Goal: Task Accomplishment & Management: Complete application form

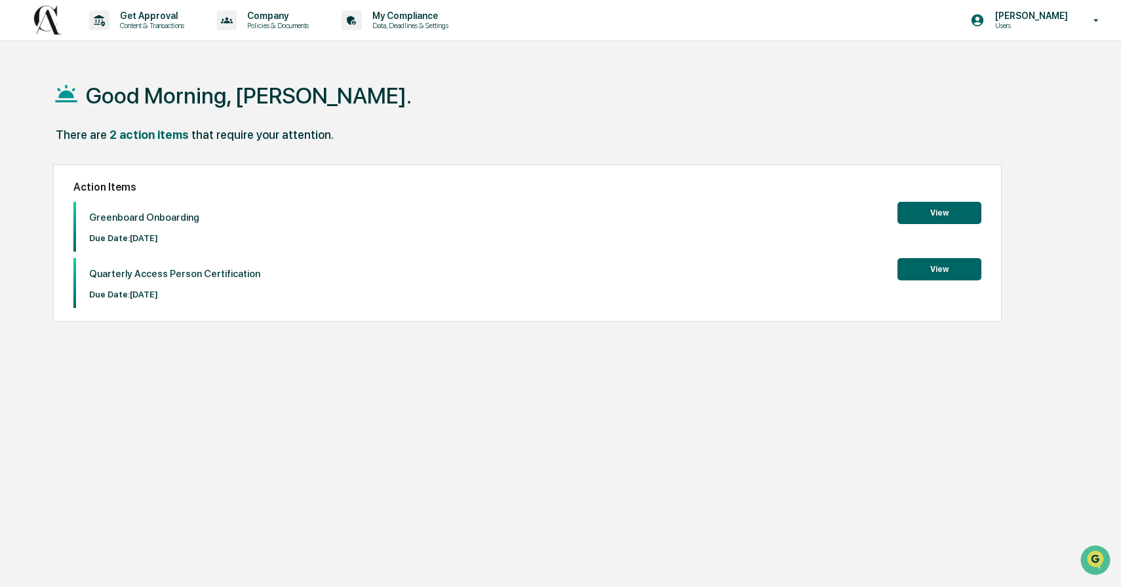
click at [946, 211] on button "View" at bounding box center [939, 213] width 84 height 22
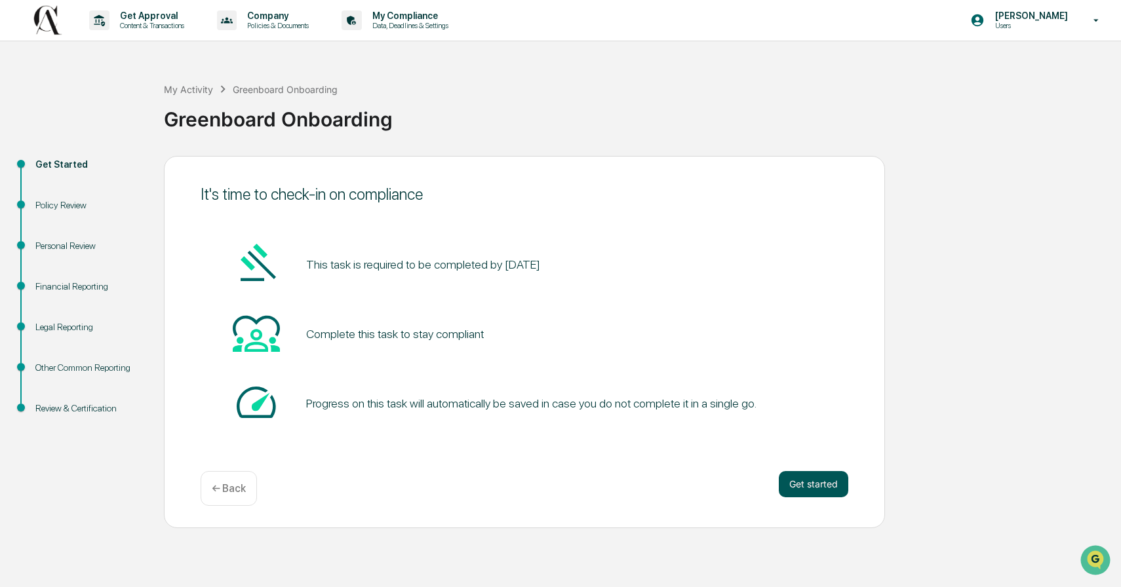
click at [818, 490] on button "Get started" at bounding box center [812, 484] width 69 height 26
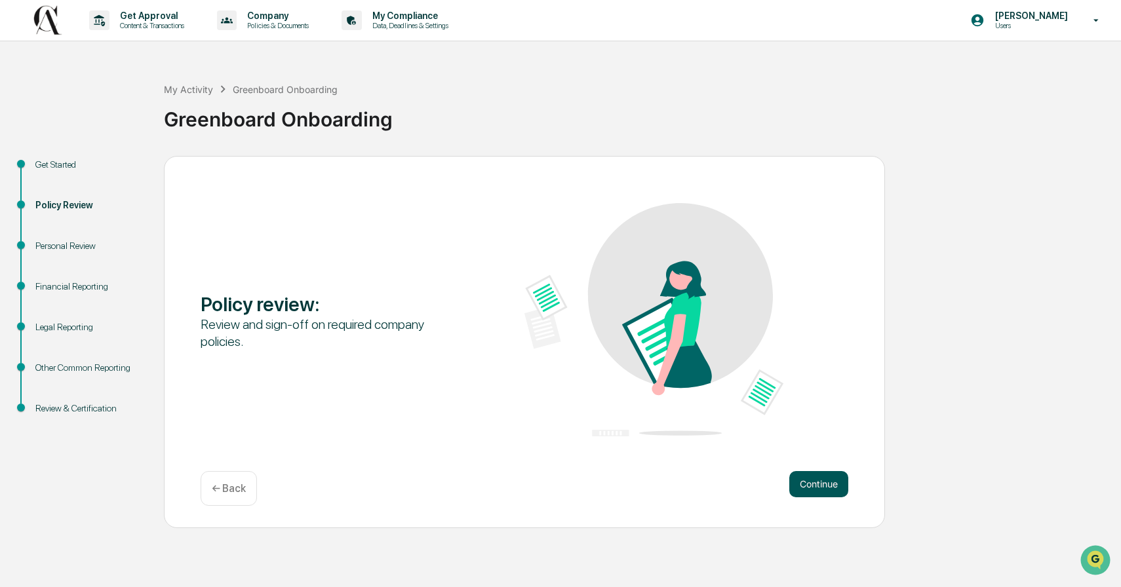
click at [817, 487] on button "Continue" at bounding box center [818, 484] width 59 height 26
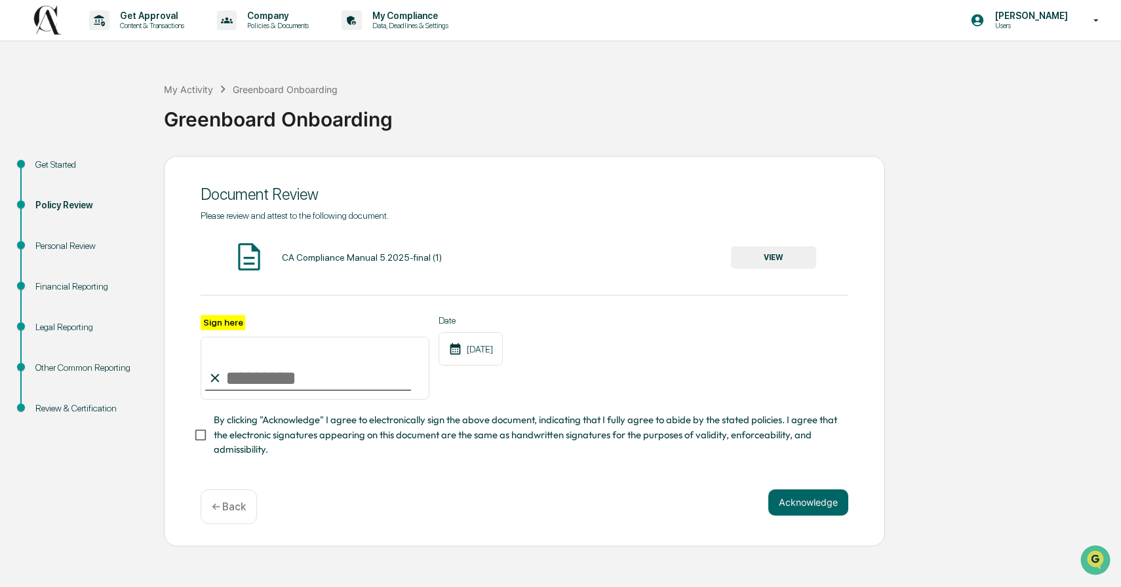
click at [265, 369] on input "Sign here" at bounding box center [315, 368] width 229 height 63
click at [286, 380] on input "*********" at bounding box center [315, 368] width 229 height 63
type input "**********"
click at [805, 497] on button "Acknowledge" at bounding box center [808, 503] width 80 height 26
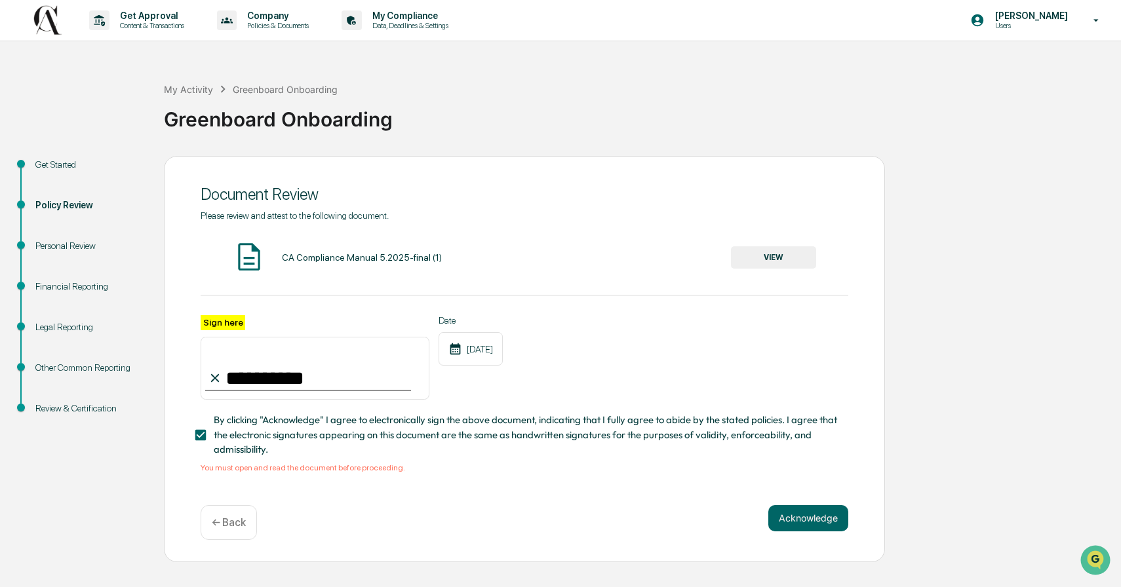
click at [777, 257] on button "VIEW" at bounding box center [773, 257] width 85 height 22
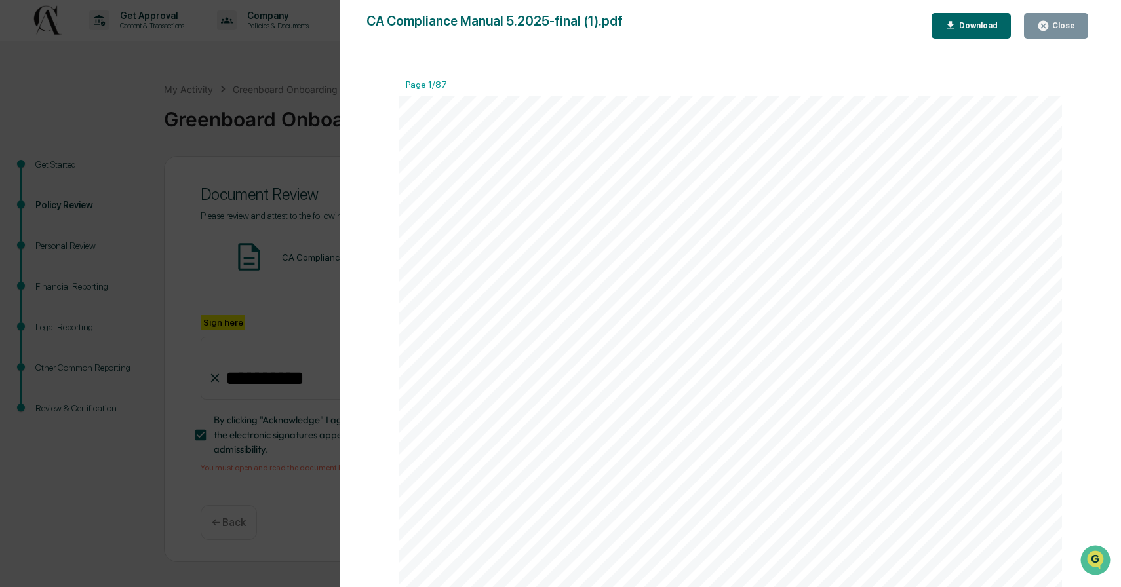
click at [1043, 26] on icon "button" at bounding box center [1043, 26] width 10 height 10
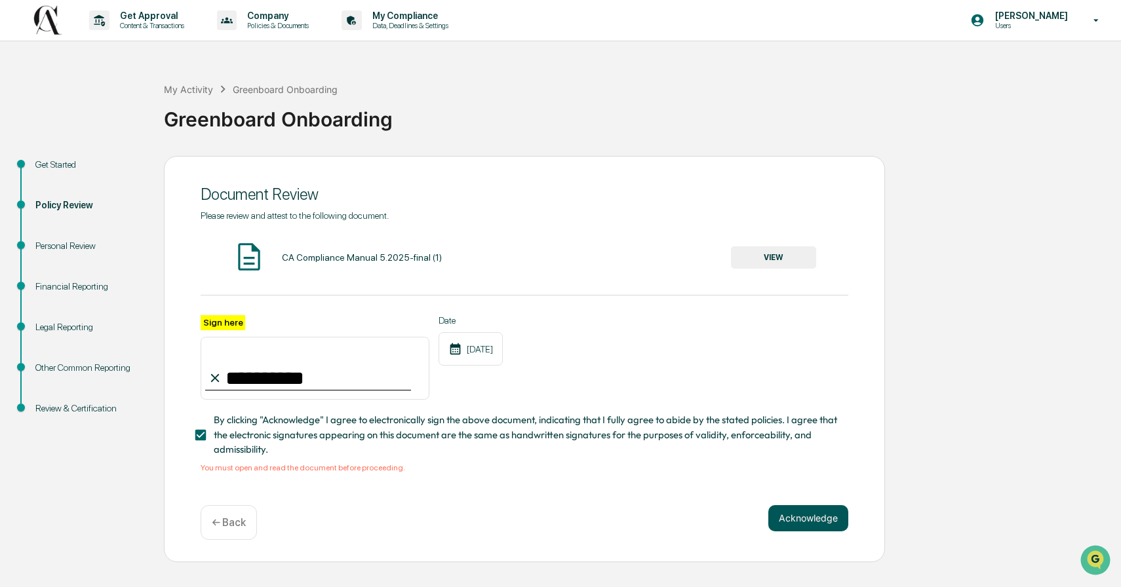
click at [801, 516] on button "Acknowledge" at bounding box center [808, 518] width 80 height 26
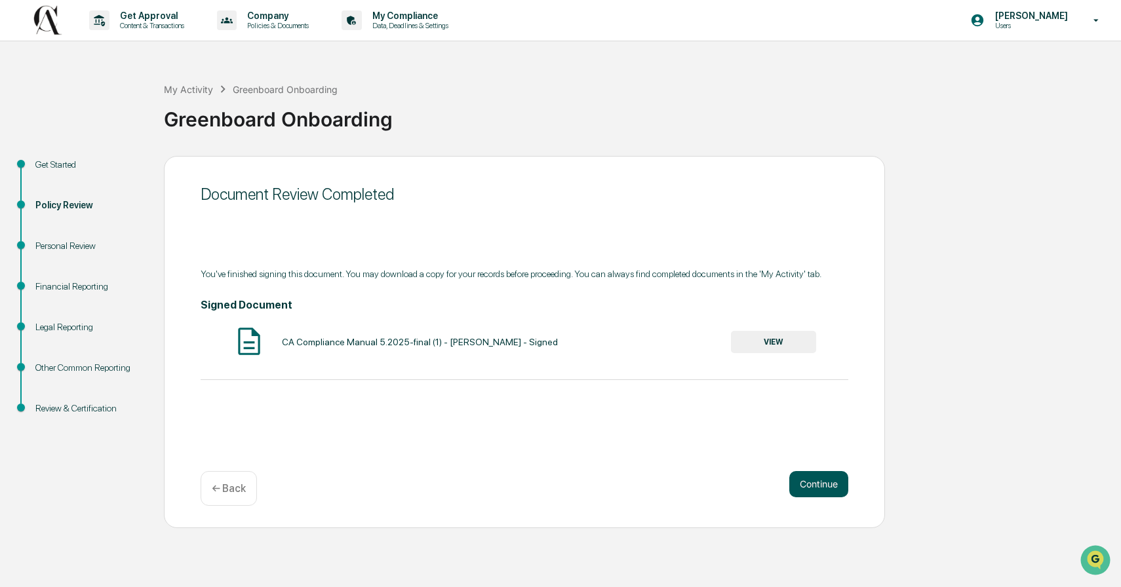
click at [818, 486] on button "Continue" at bounding box center [818, 484] width 59 height 26
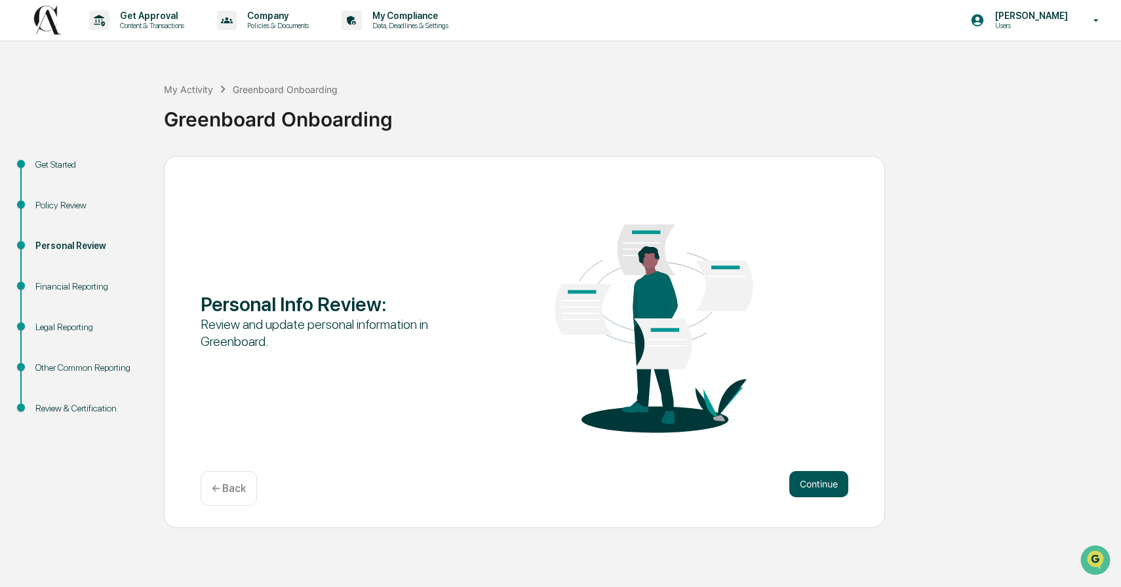
click at [818, 485] on button "Continue" at bounding box center [818, 484] width 59 height 26
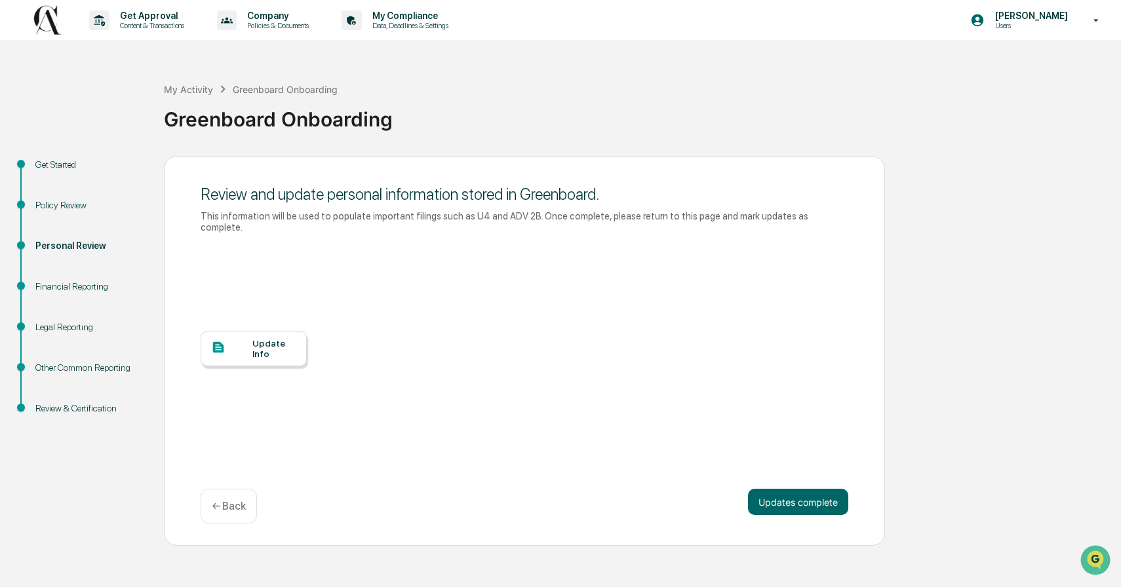
click at [270, 362] on div "Update Info" at bounding box center [254, 348] width 106 height 35
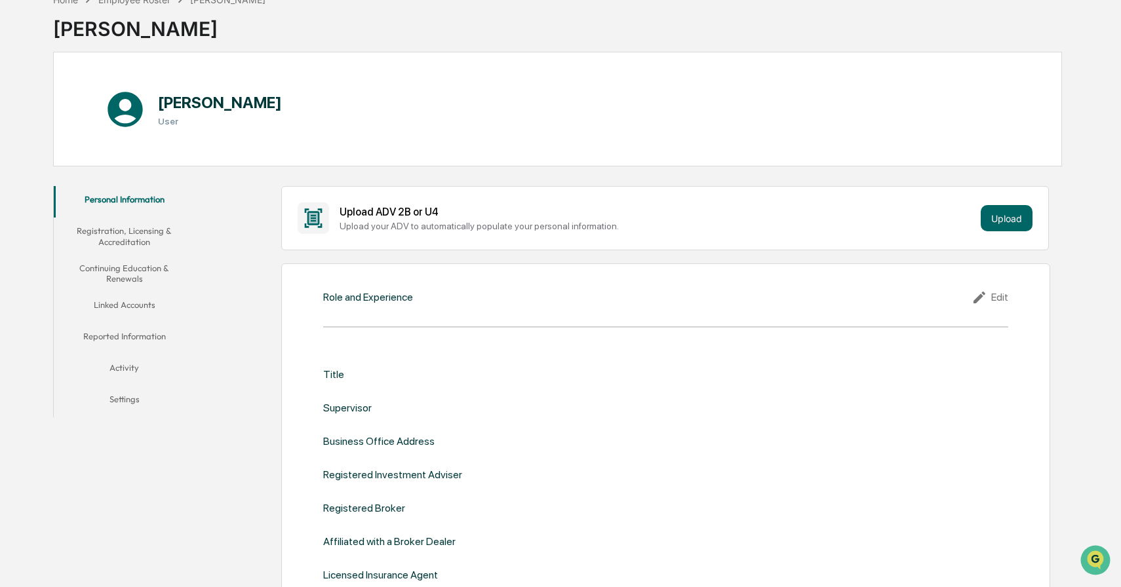
scroll to position [81, 0]
